Goal: Information Seeking & Learning: Learn about a topic

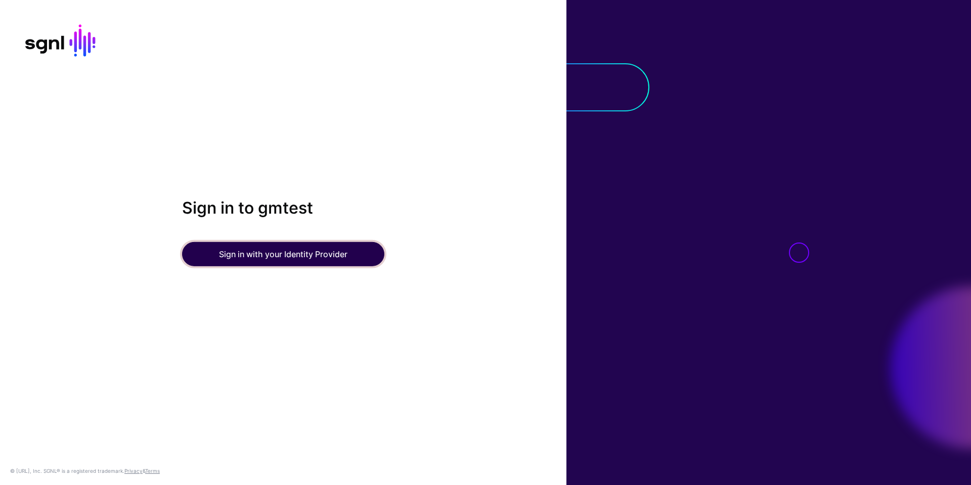
click at [243, 257] on button "Sign in with your Identity Provider" at bounding box center [283, 254] width 202 height 24
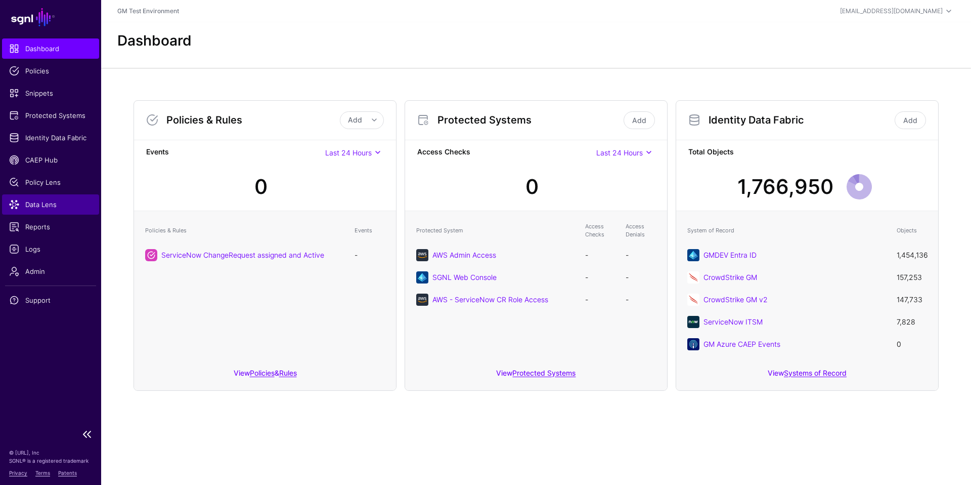
click at [37, 203] on span "Data Lens" at bounding box center [50, 204] width 83 height 10
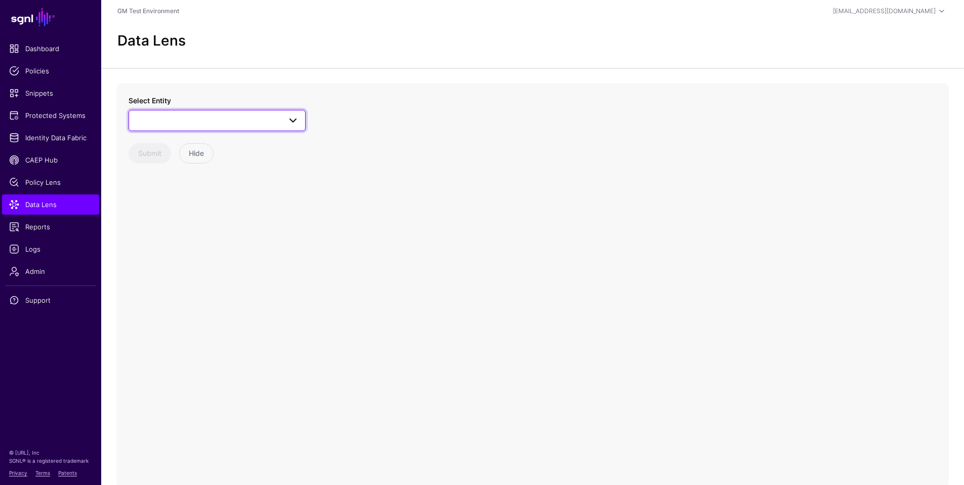
click at [183, 122] on span at bounding box center [217, 120] width 164 height 12
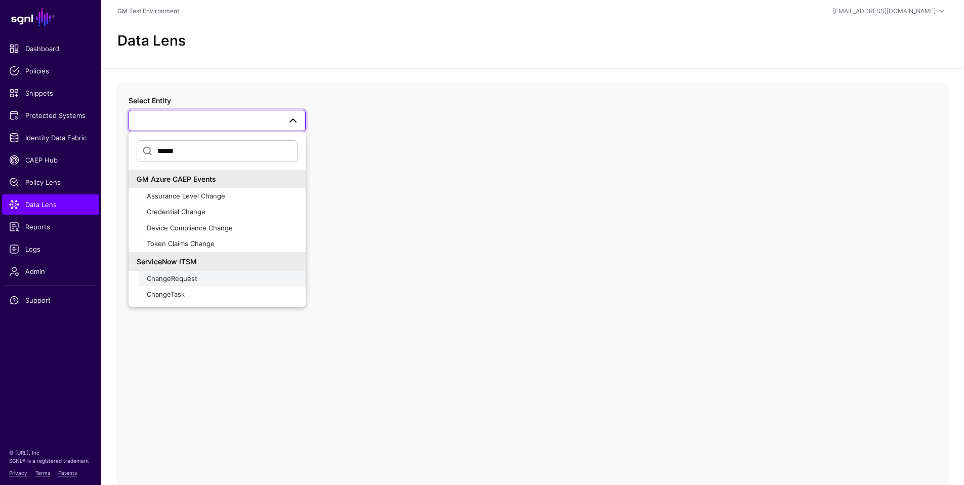
type input "******"
click at [164, 280] on span "ChangeRequest" at bounding box center [172, 278] width 51 height 8
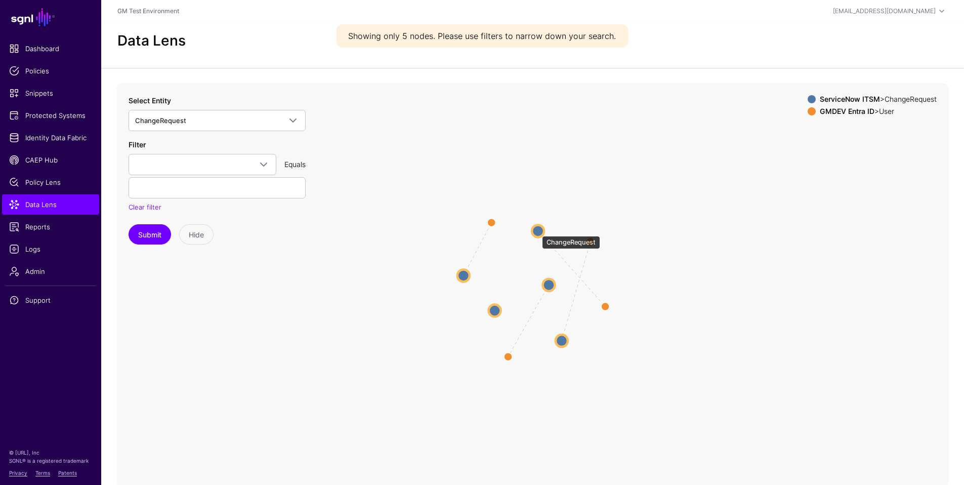
click at [537, 231] on circle at bounding box center [538, 231] width 12 height 12
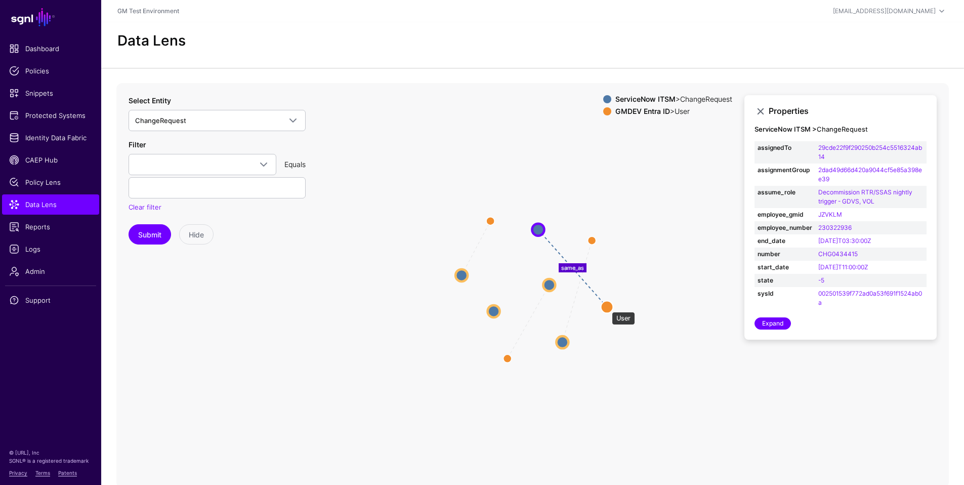
click at [607, 307] on circle at bounding box center [606, 306] width 12 height 12
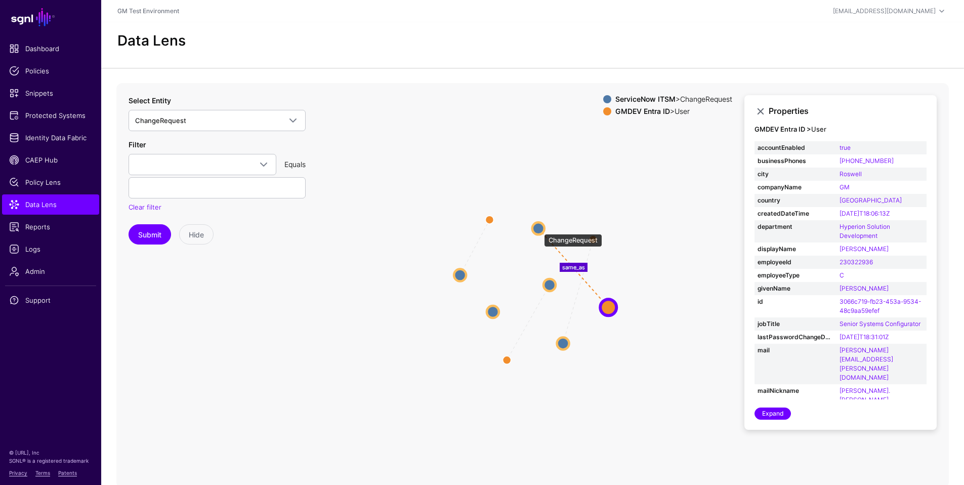
click at [539, 229] on circle at bounding box center [538, 228] width 12 height 12
